Goal: Information Seeking & Learning: Learn about a topic

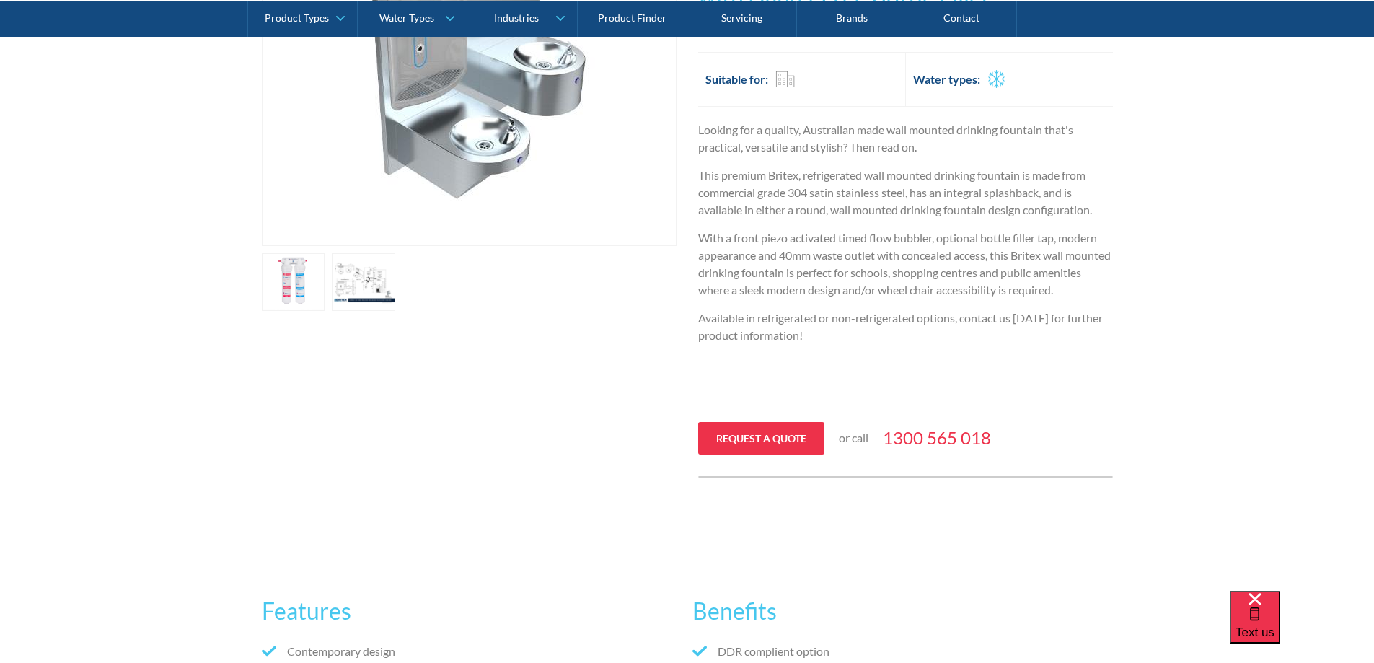
click at [305, 291] on link "open lightbox" at bounding box center [293, 282] width 63 height 58
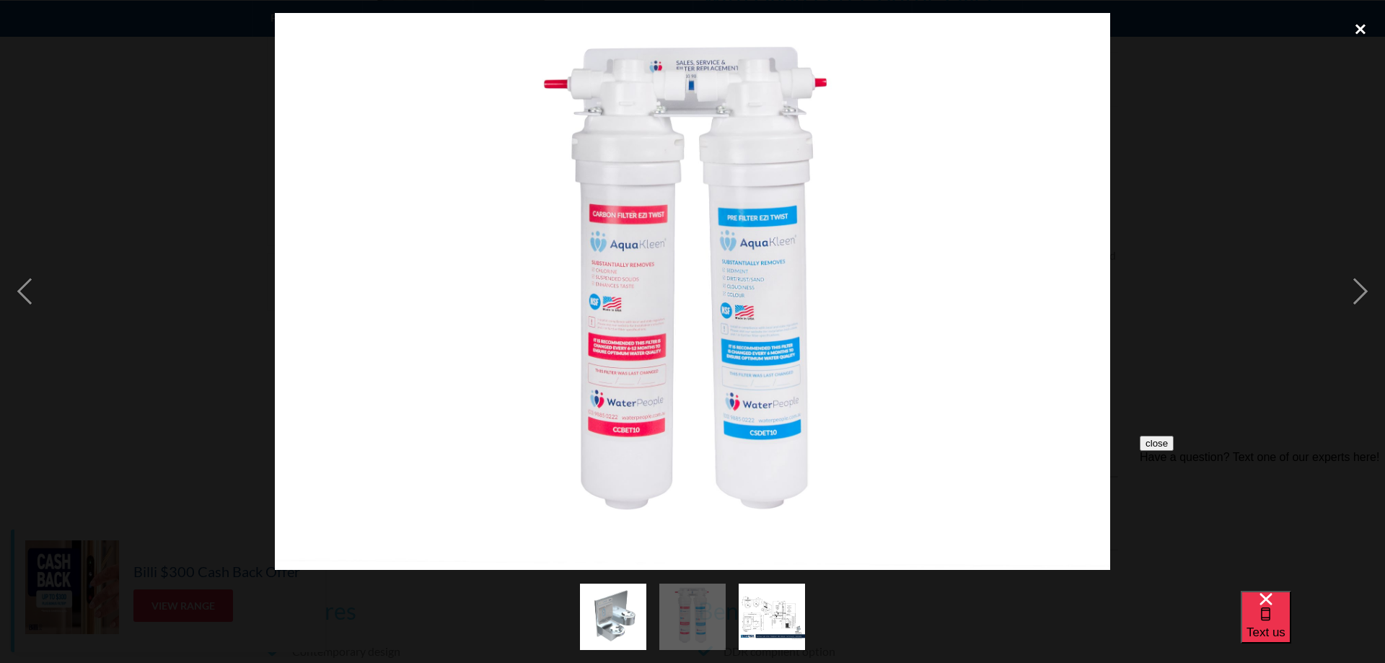
click at [1356, 30] on div "close lightbox" at bounding box center [1360, 29] width 49 height 32
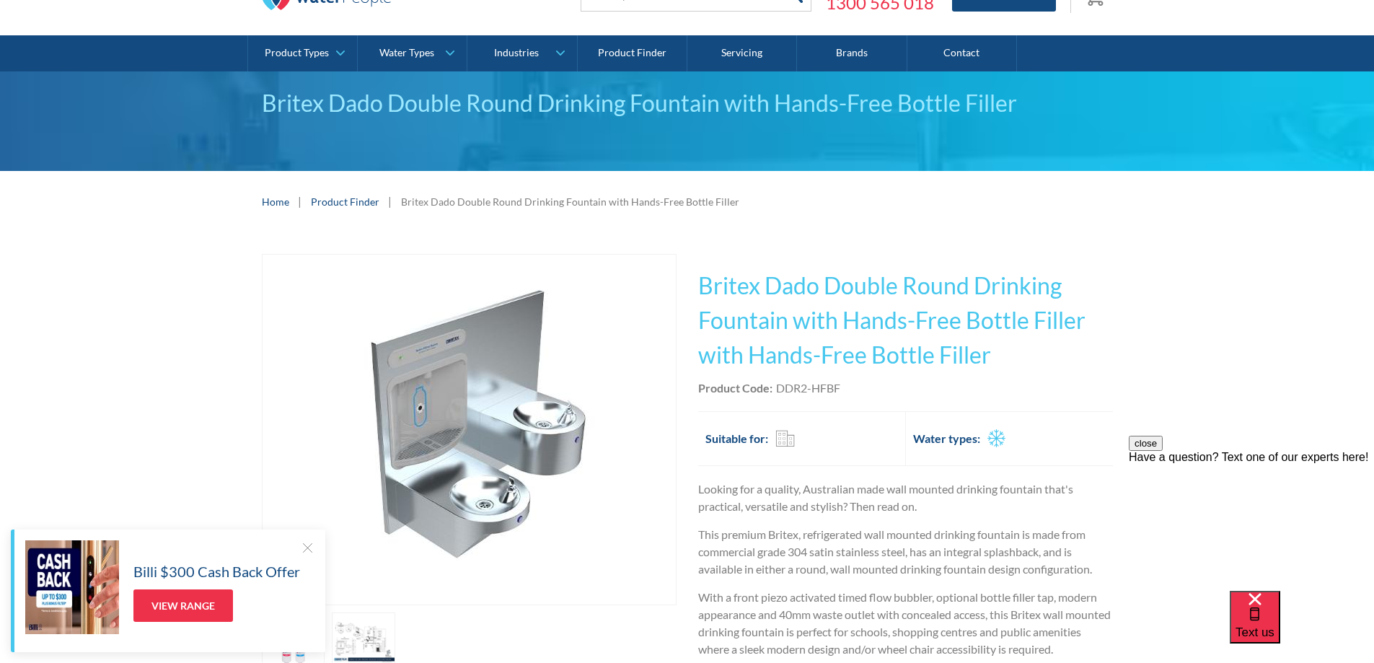
scroll to position [72, 0]
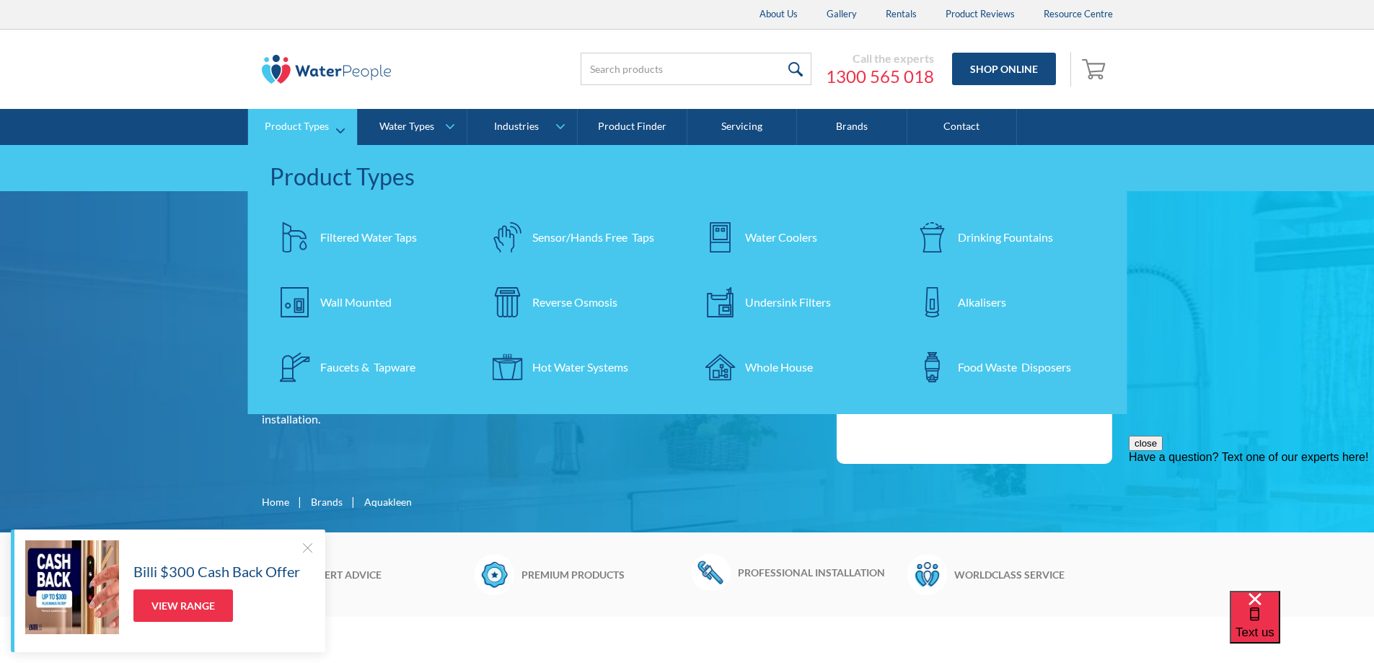
click at [992, 234] on div "Drinking Fountains" at bounding box center [1005, 237] width 95 height 17
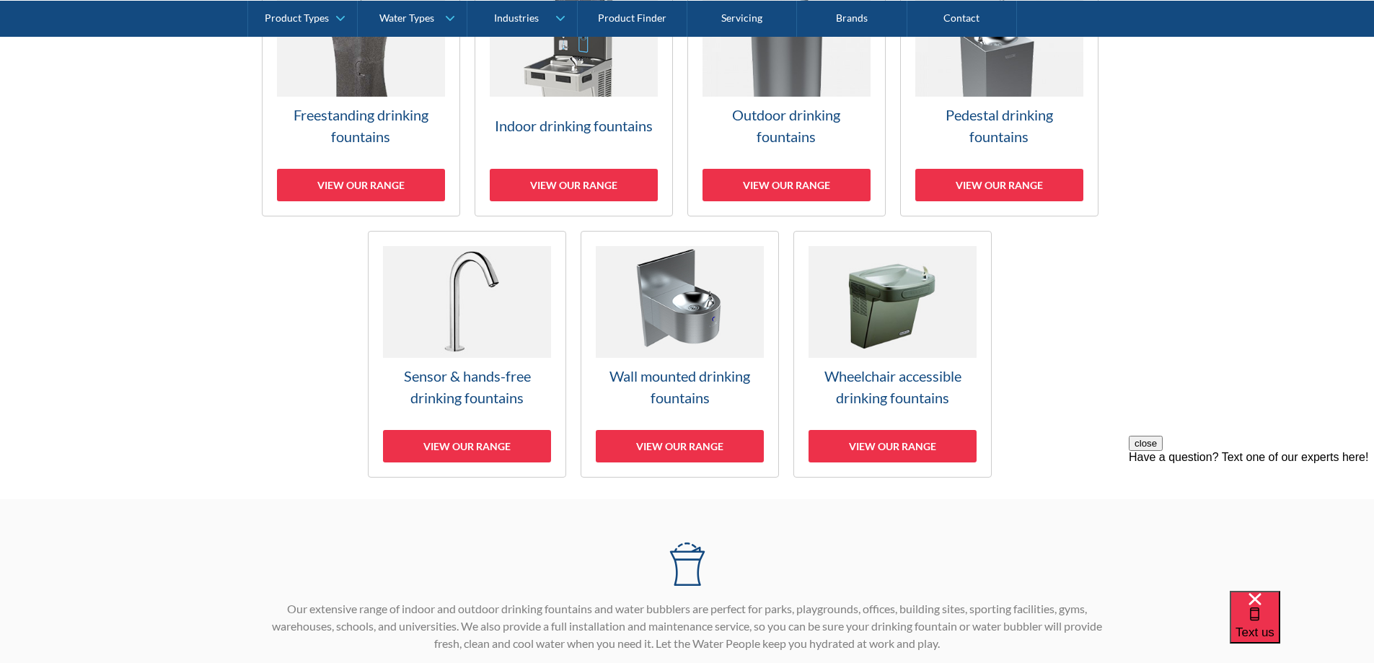
scroll to position [505, 0]
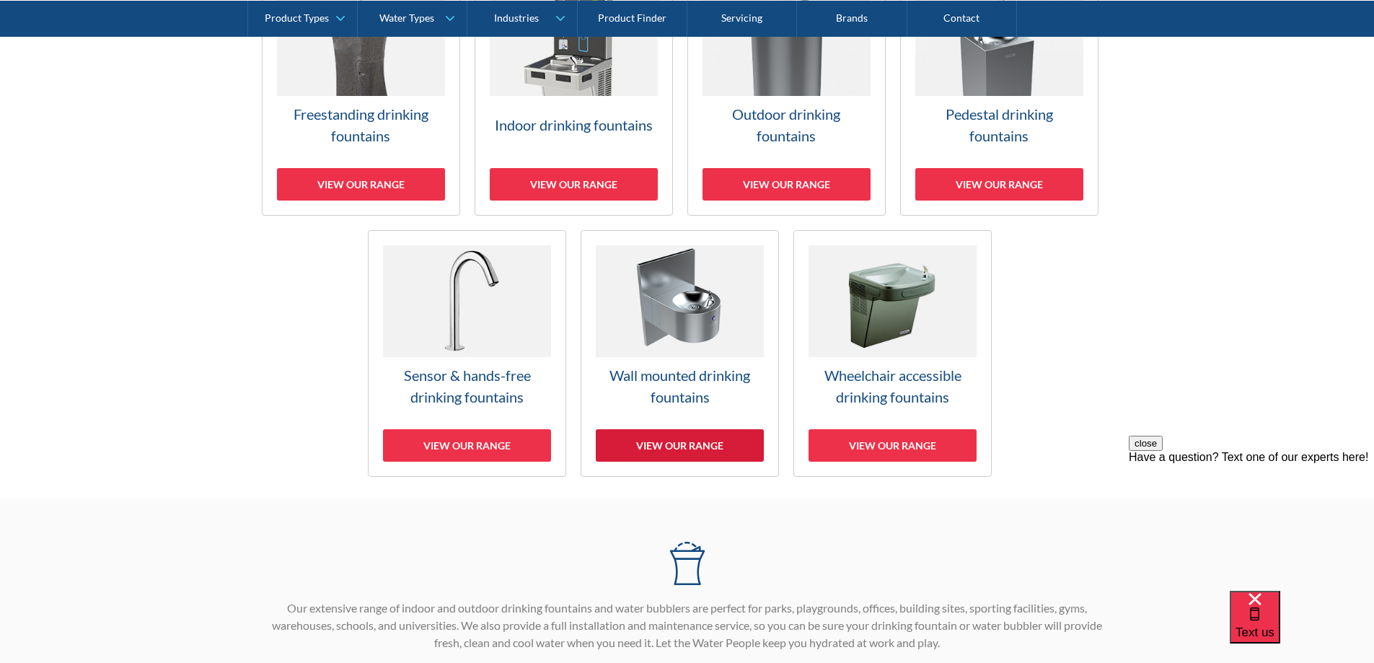
click at [695, 443] on div "View our range" at bounding box center [680, 445] width 168 height 32
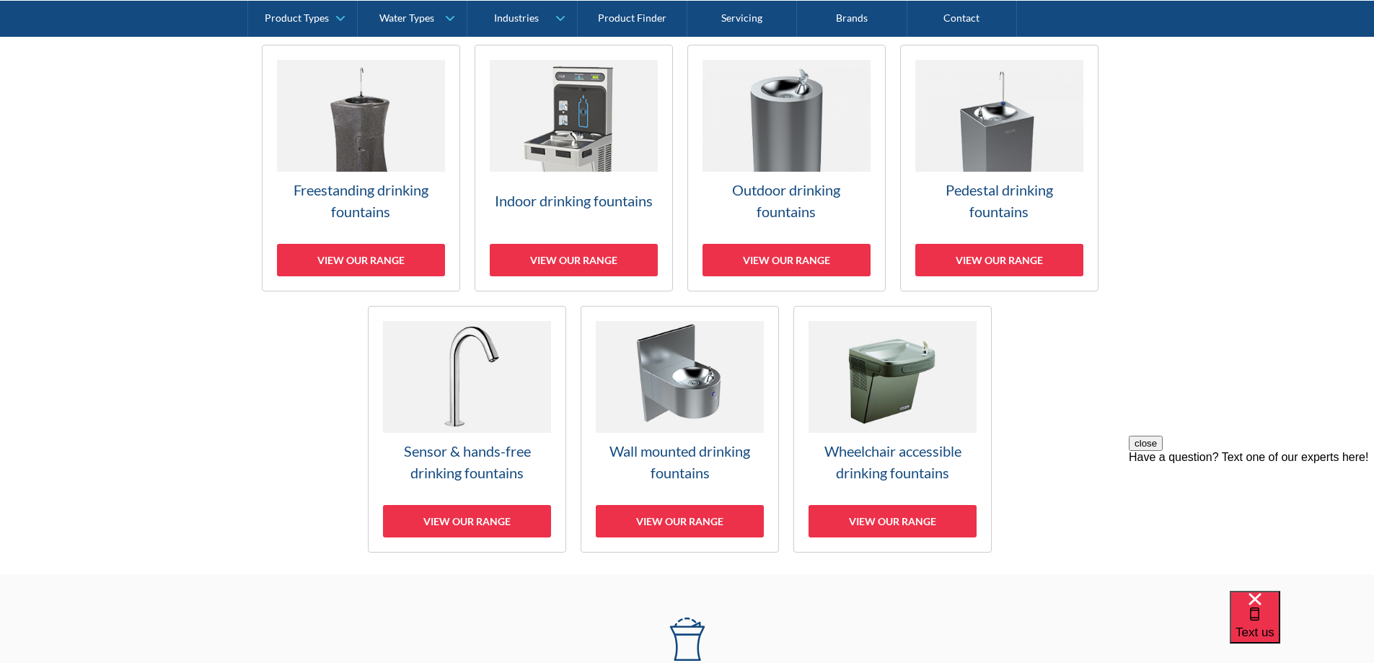
scroll to position [433, 0]
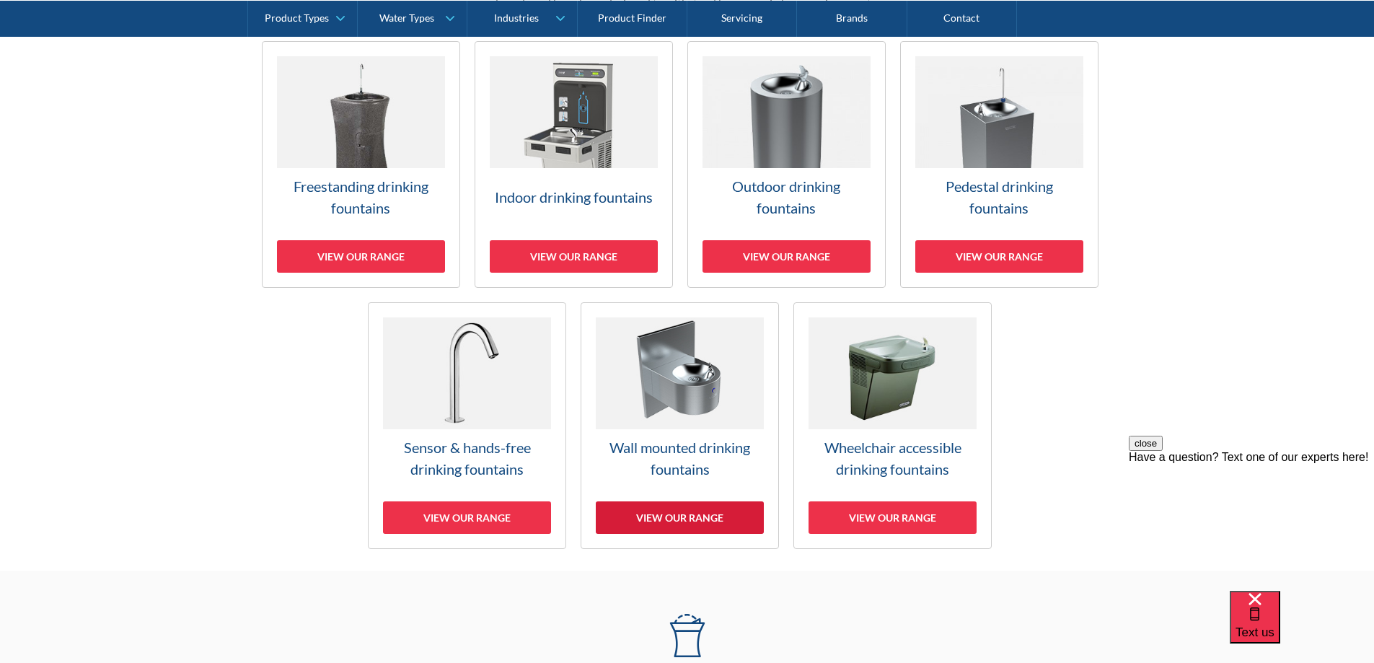
click at [711, 518] on div "View our range" at bounding box center [680, 517] width 168 height 32
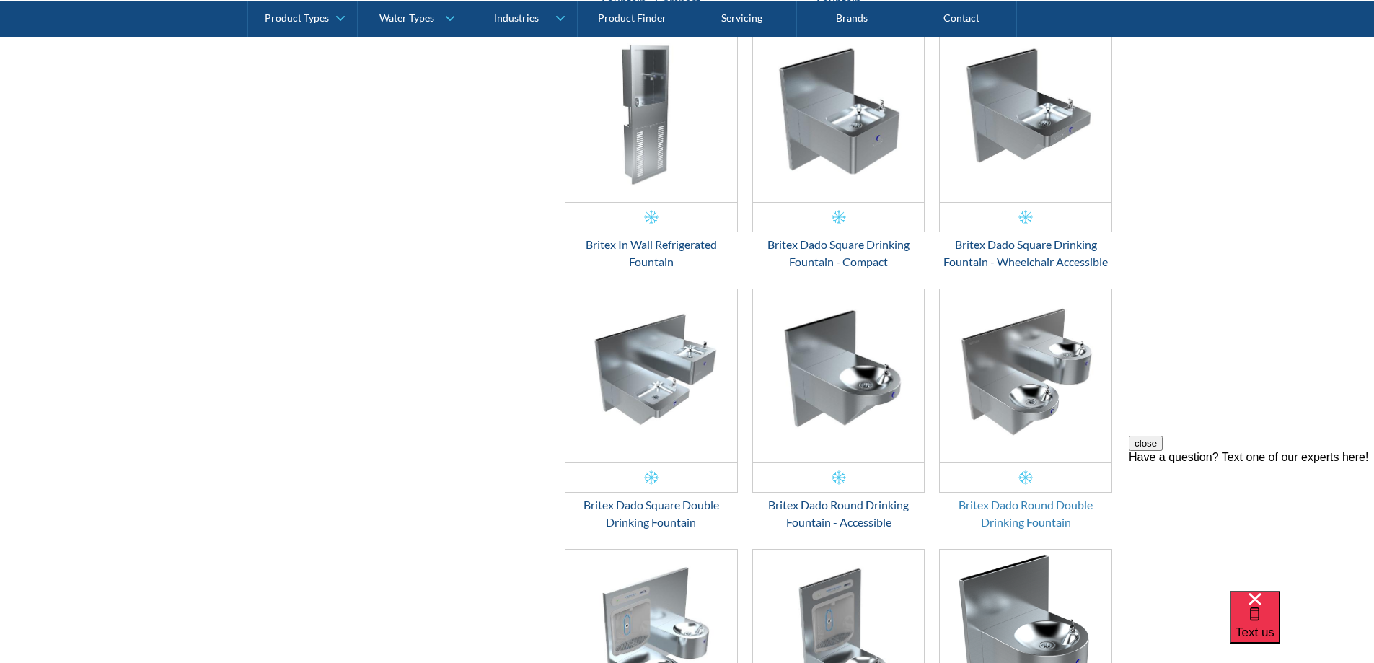
scroll to position [1197, 0]
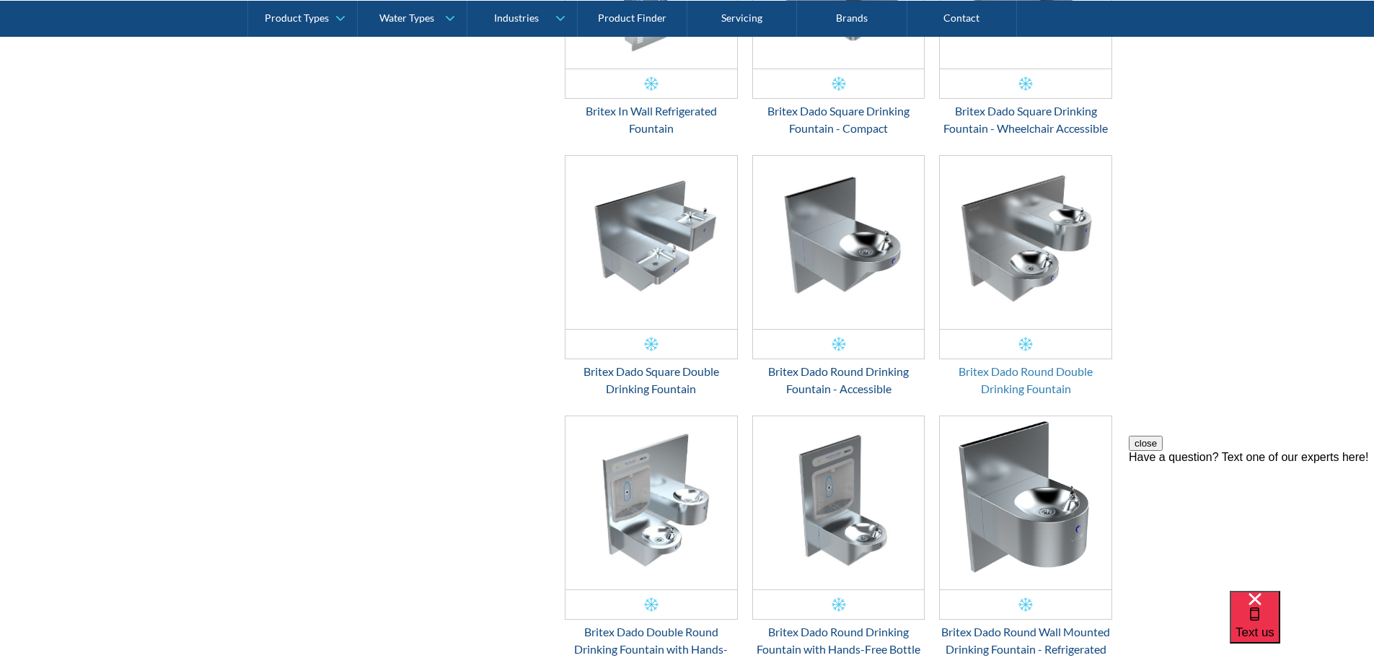
click at [1041, 370] on div "Britex Dado Round Double Drinking Fountain" at bounding box center [1025, 380] width 173 height 35
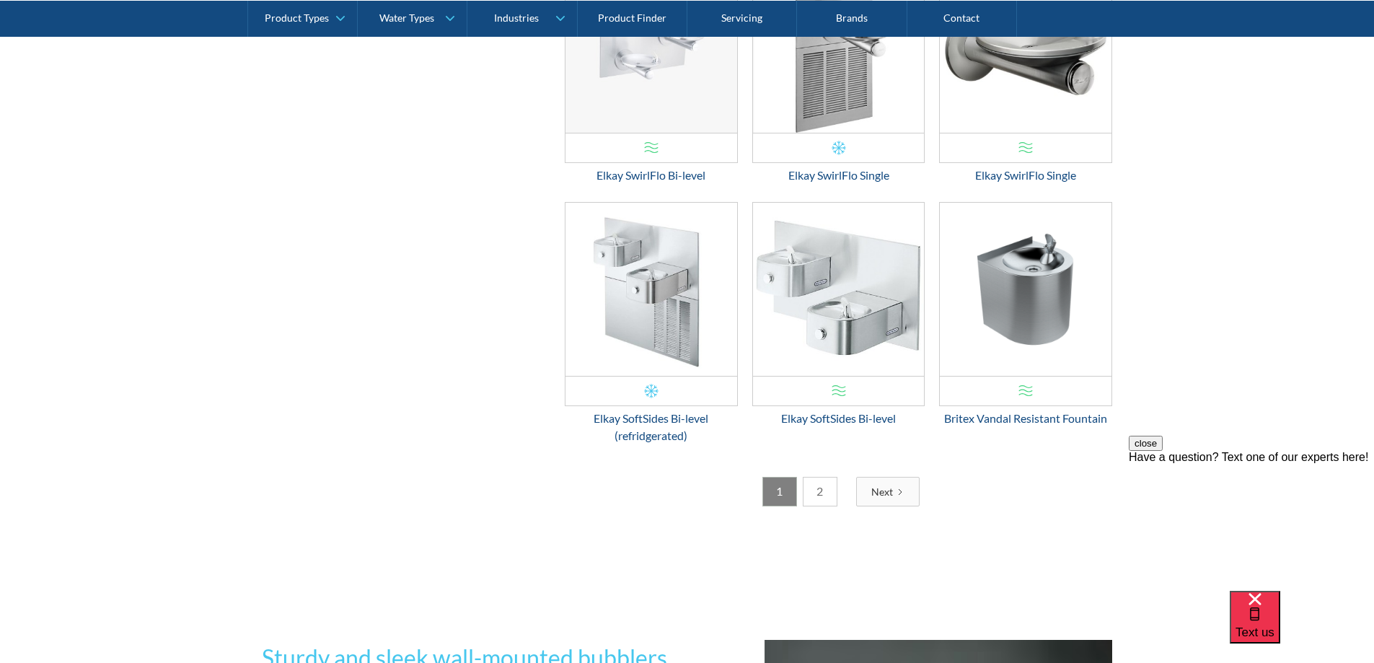
scroll to position [2352, 0]
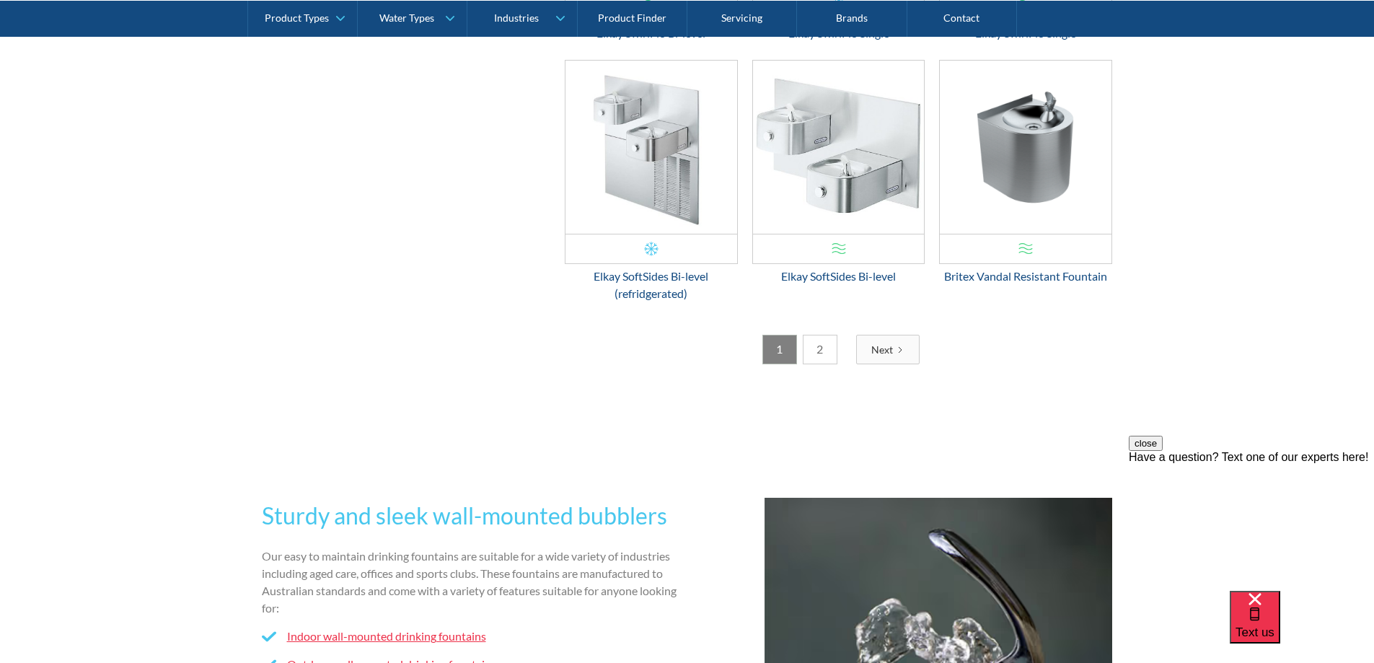
click at [824, 353] on link "2" at bounding box center [820, 350] width 35 height 30
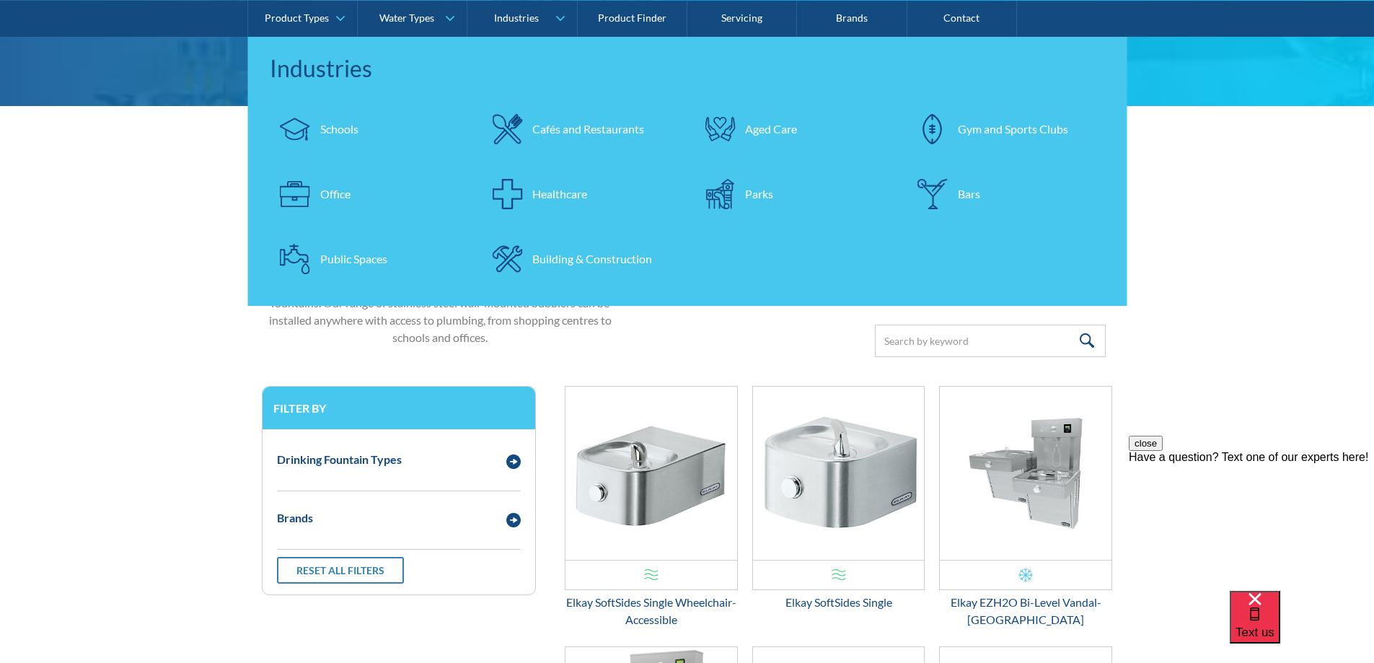
scroll to position [0, 0]
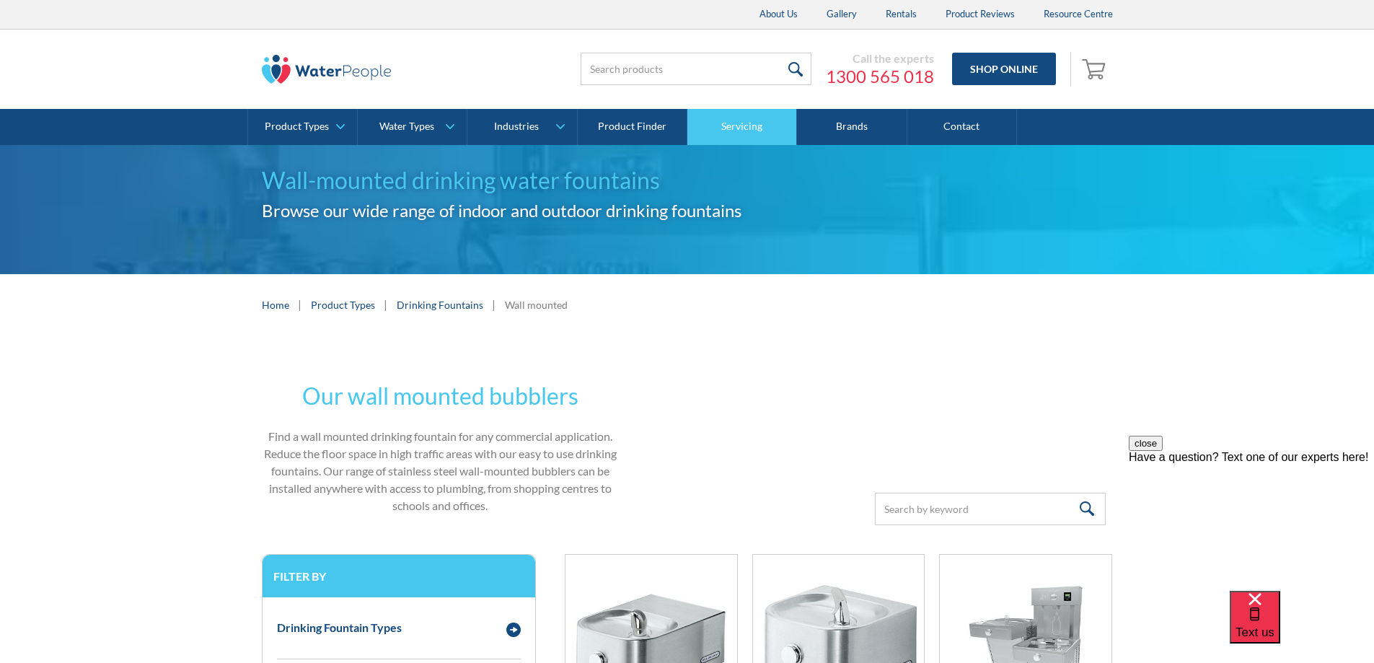
click at [756, 133] on link "Servicing" at bounding box center [742, 127] width 110 height 36
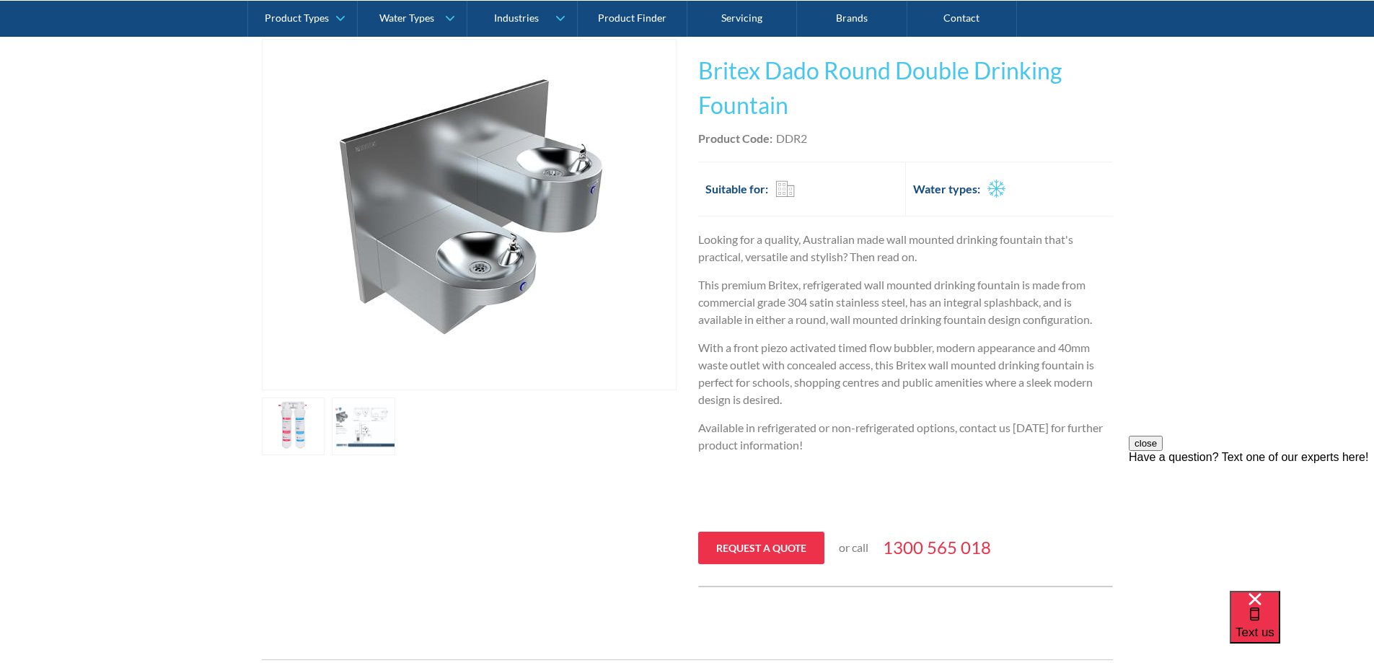
click at [362, 430] on link "open lightbox" at bounding box center [363, 426] width 63 height 58
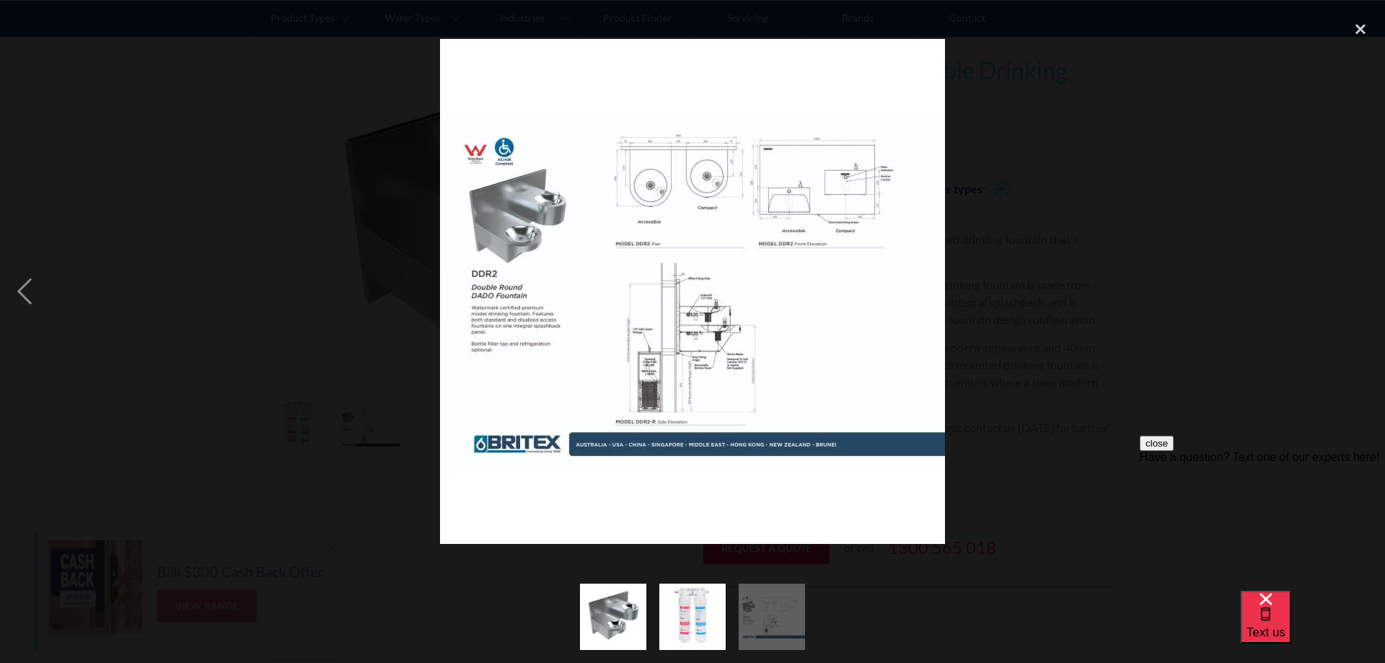
click at [694, 609] on img "show item 2 of 3" at bounding box center [693, 617] width 100 height 66
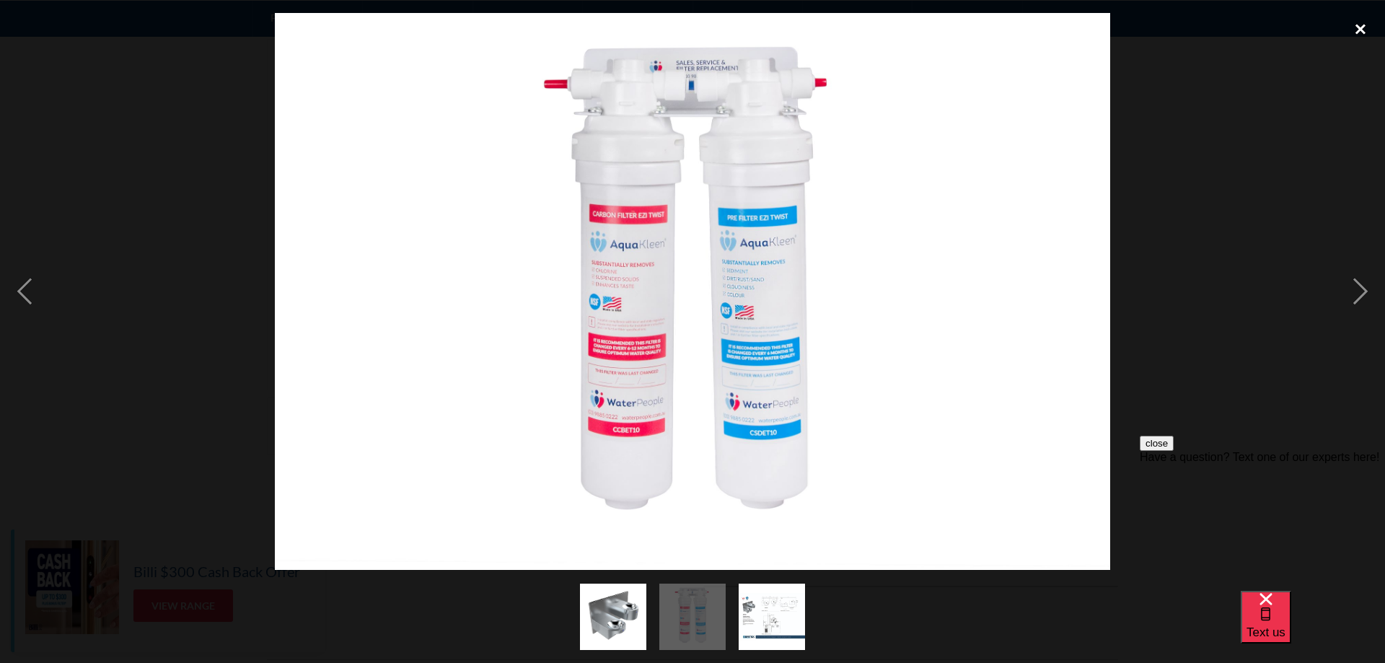
click at [1360, 25] on div "close lightbox" at bounding box center [1360, 29] width 49 height 32
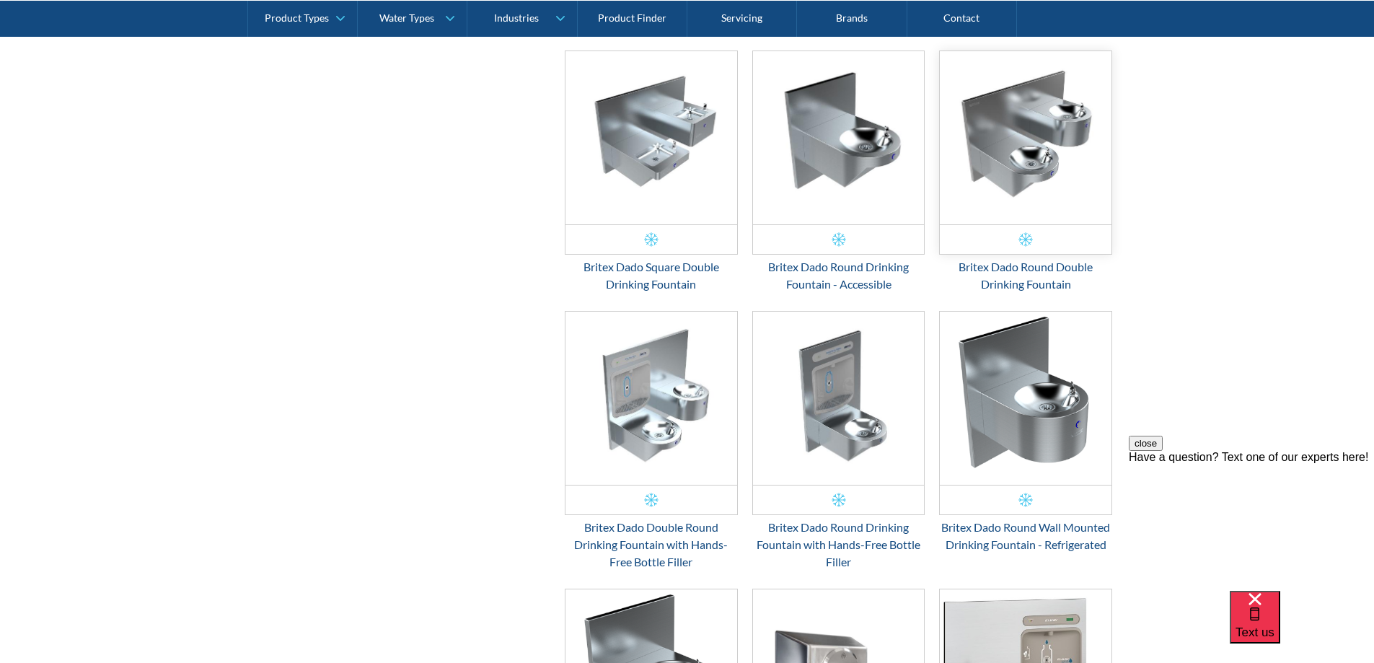
click at [1040, 173] on img "Email Form 3" at bounding box center [1026, 137] width 172 height 173
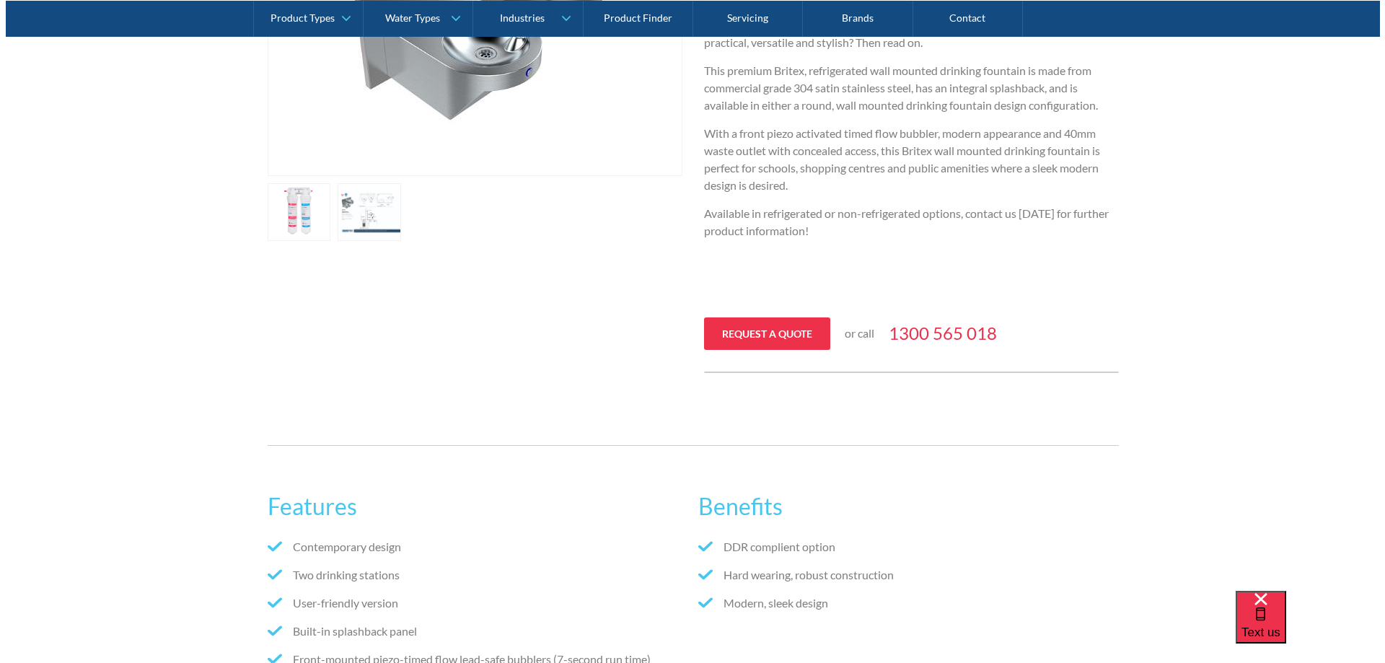
scroll to position [433, 0]
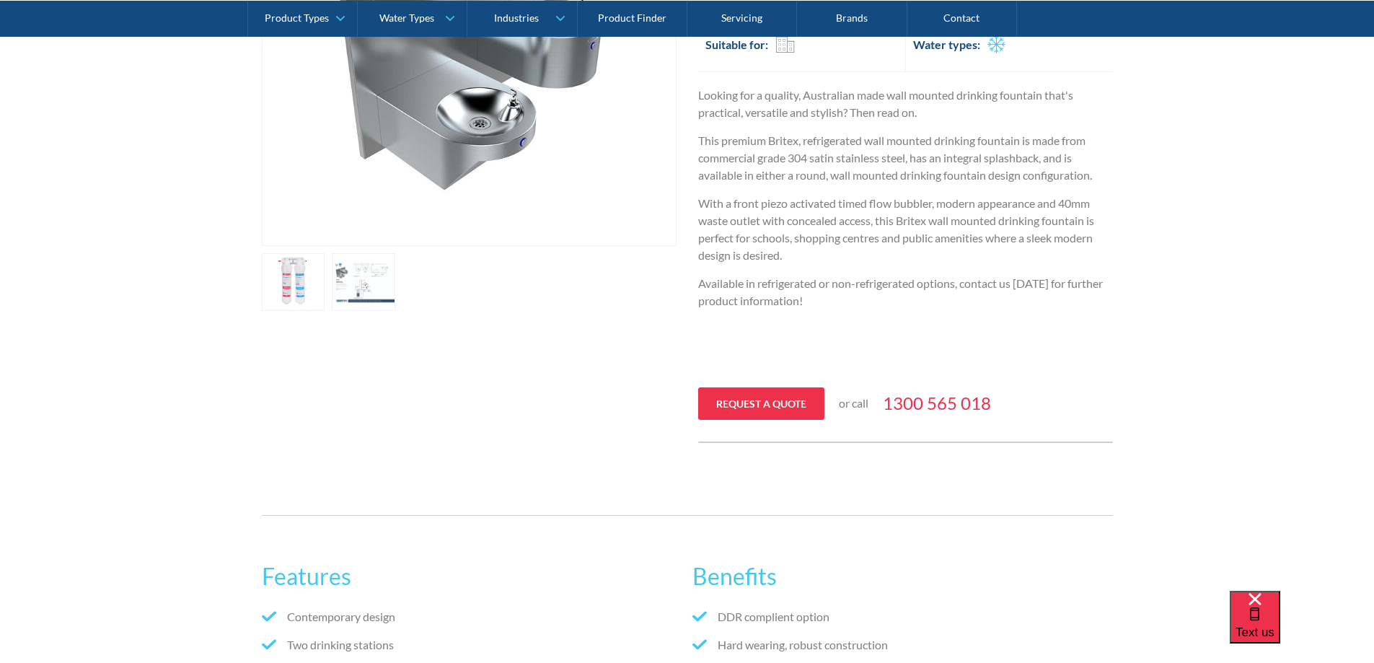
click at [289, 289] on link "open lightbox" at bounding box center [293, 282] width 63 height 58
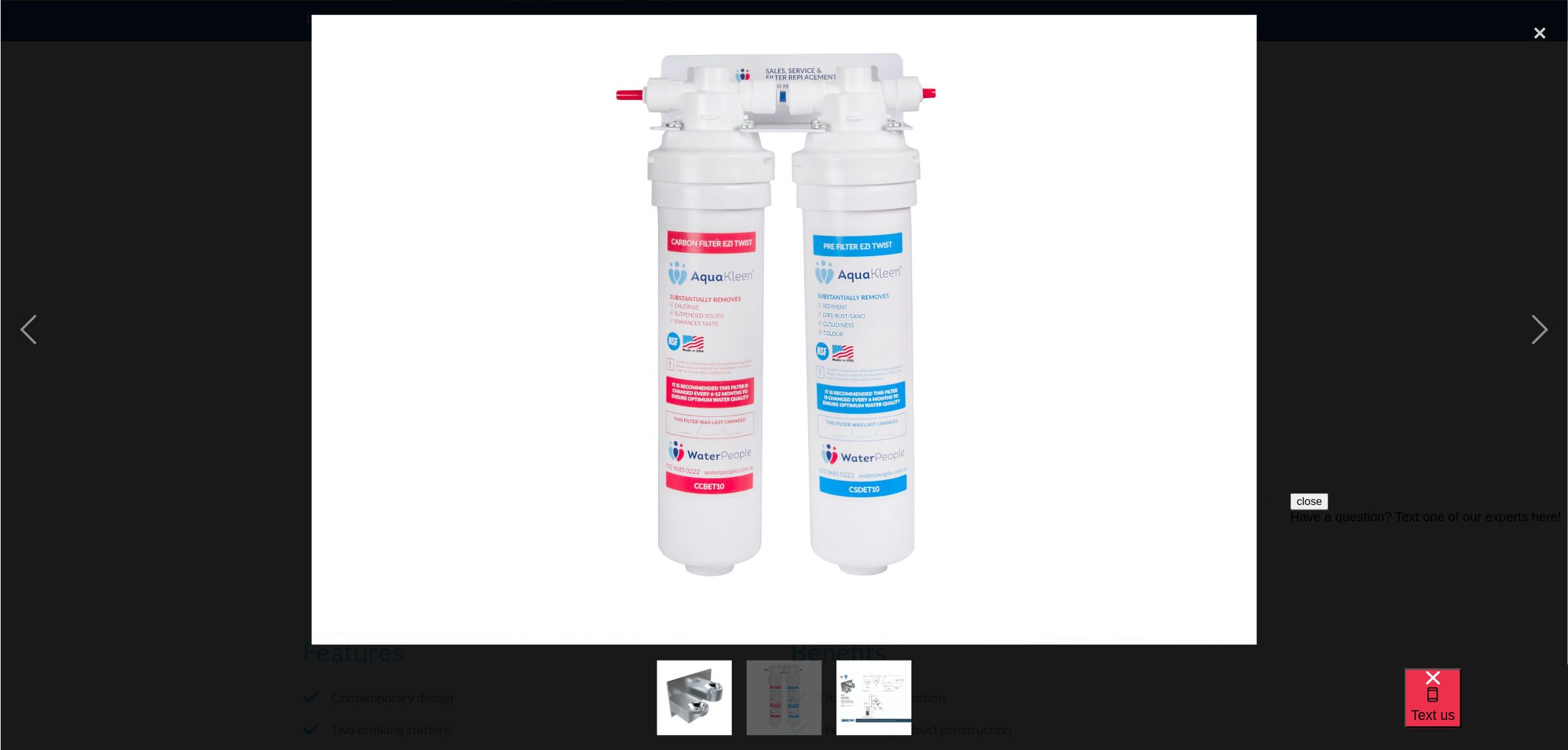
scroll to position [0, 0]
click at [799, 297] on img at bounding box center [784, 330] width 946 height 630
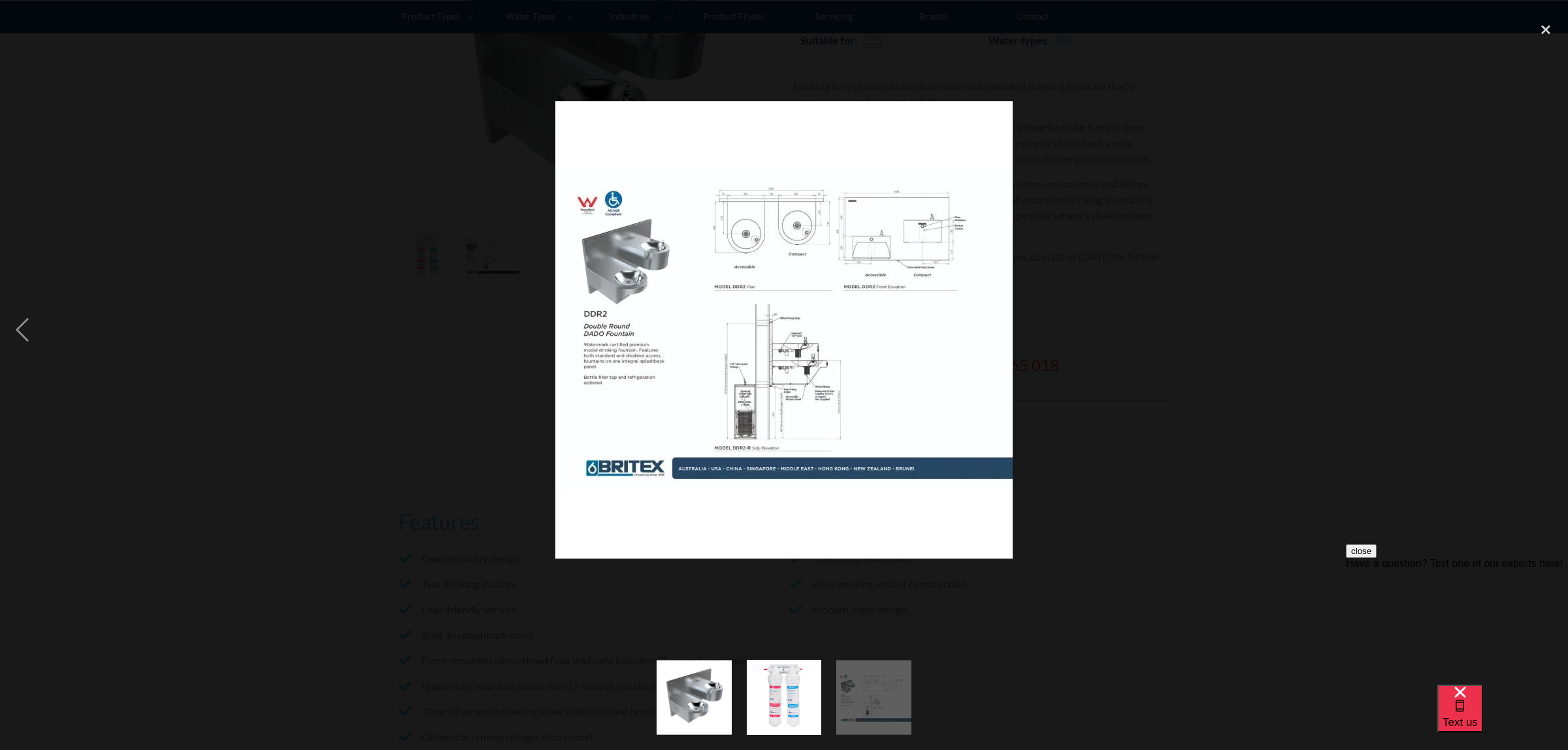
click at [803, 600] on img "show item 2 of 3" at bounding box center [784, 697] width 112 height 75
